Goal: Book appointment/travel/reservation

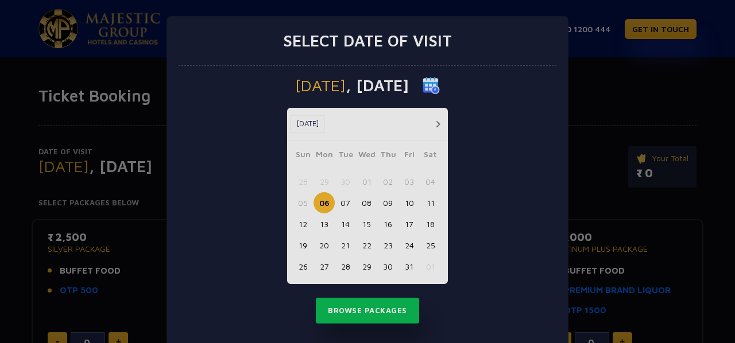
click at [506, 182] on div "[DATE] [DATE] [DATE] Sun Mon Tue Wed Thu Fri Sat 28 29 30 01 02 03 04 05 06 07 …" at bounding box center [367, 206] width 378 height 282
click at [298, 227] on button "12" at bounding box center [302, 223] width 21 height 21
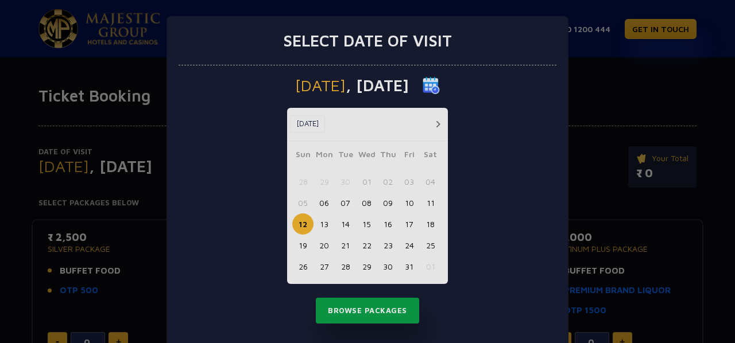
click at [354, 310] on button "Browse Packages" at bounding box center [367, 311] width 103 height 26
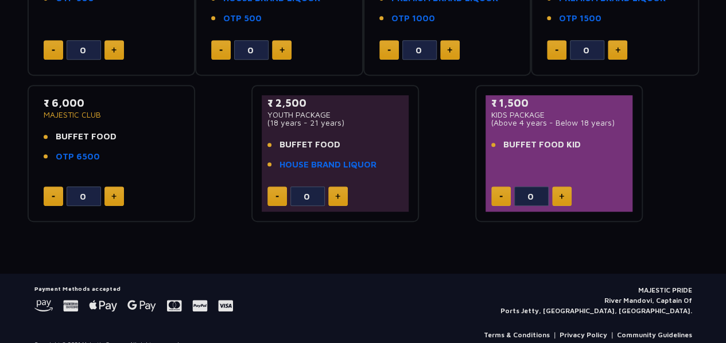
scroll to position [293, 0]
click at [359, 128] on div "₹ 2,500 YOUTH PACKAGE (18 years - 21 years) BUFFET FOOD HOUSE BRAND LIQUOR" at bounding box center [335, 136] width 136 height 83
click at [335, 152] on ul "BUFFET FOOD HOUSE BRAND LIQUOR" at bounding box center [335, 154] width 136 height 33
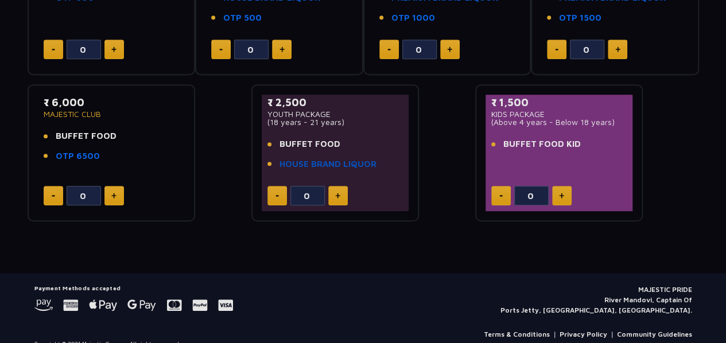
click at [326, 162] on link "HOUSE BRAND LIQUOR" at bounding box center [327, 164] width 97 height 13
